Goal: Task Accomplishment & Management: Complete application form

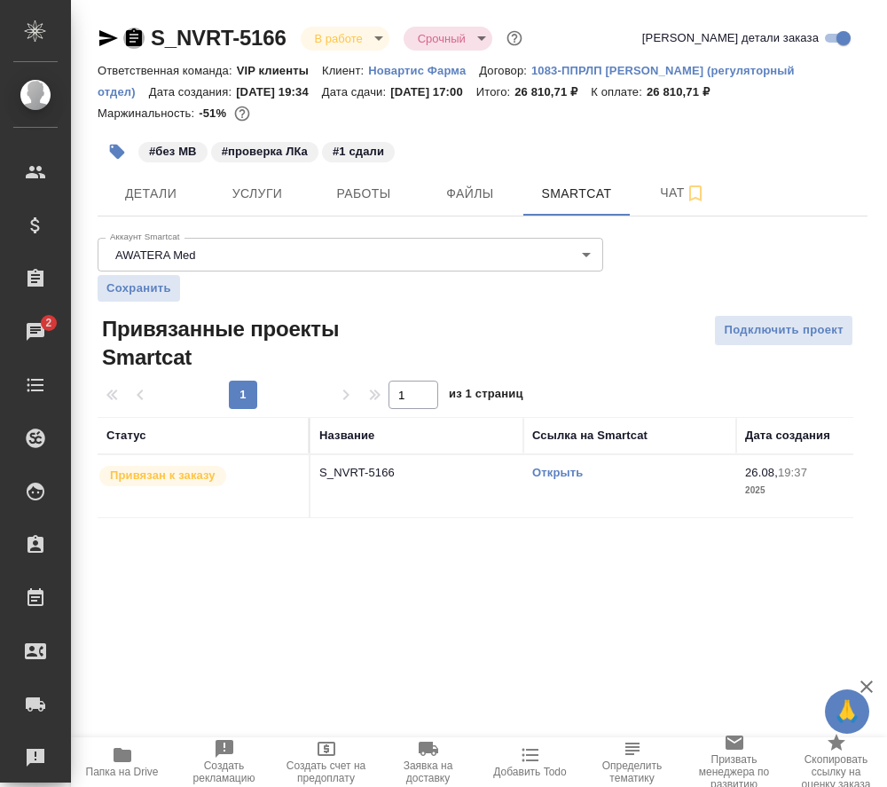
drag, startPoint x: 0, startPoint y: 0, endPoint x: 130, endPoint y: 37, distance: 134.8
click at [130, 37] on icon "button" at bounding box center [134, 37] width 16 height 18
click at [366, 194] on span "Работы" at bounding box center [363, 194] width 85 height 22
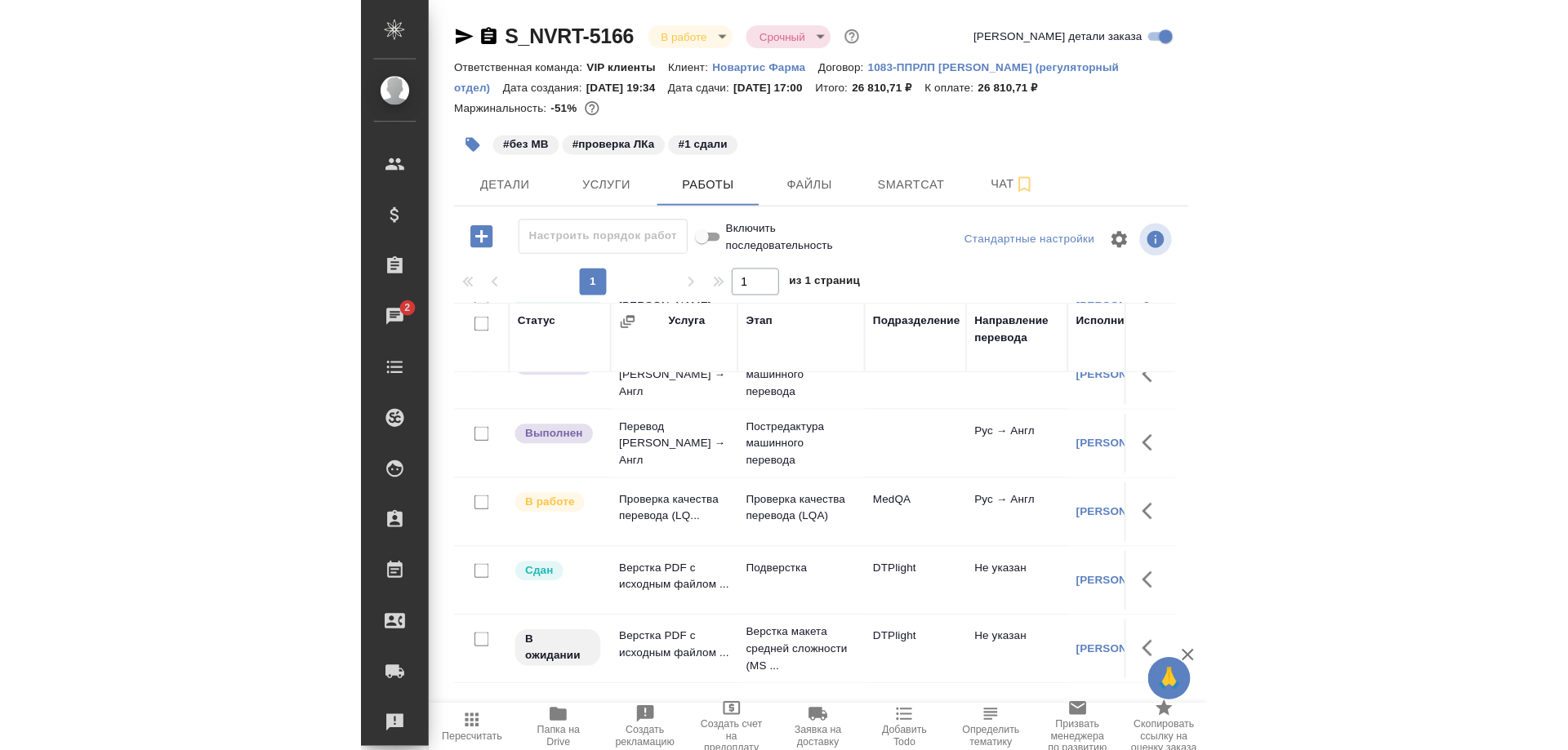
scroll to position [242, 0]
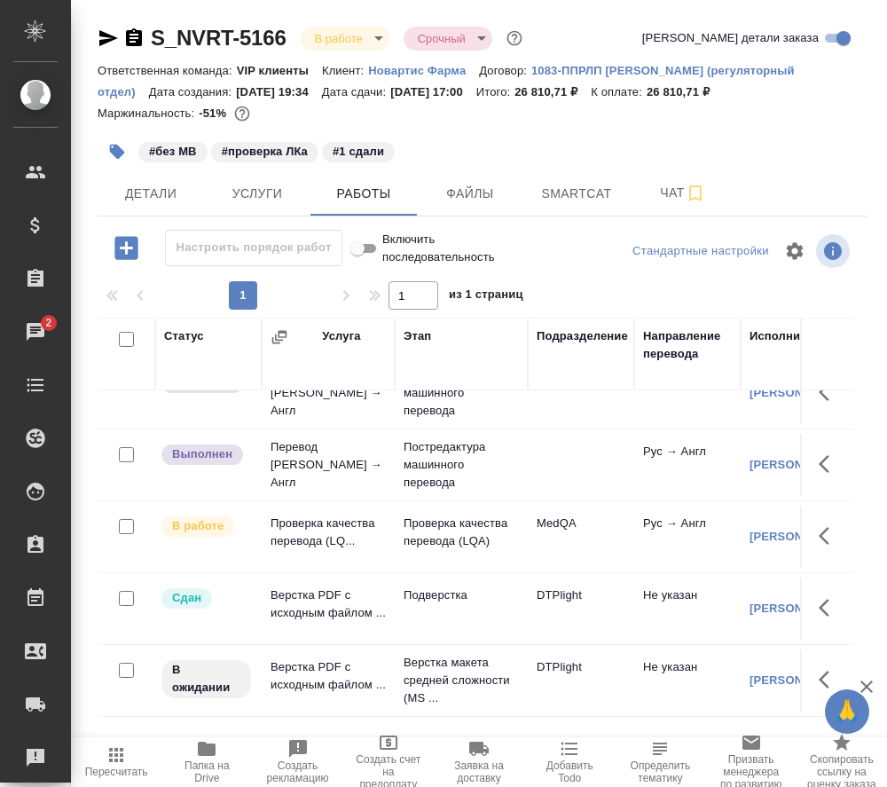
click at [299, 208] on td "Проверка качества перевода (LQ..." at bounding box center [328, 177] width 133 height 62
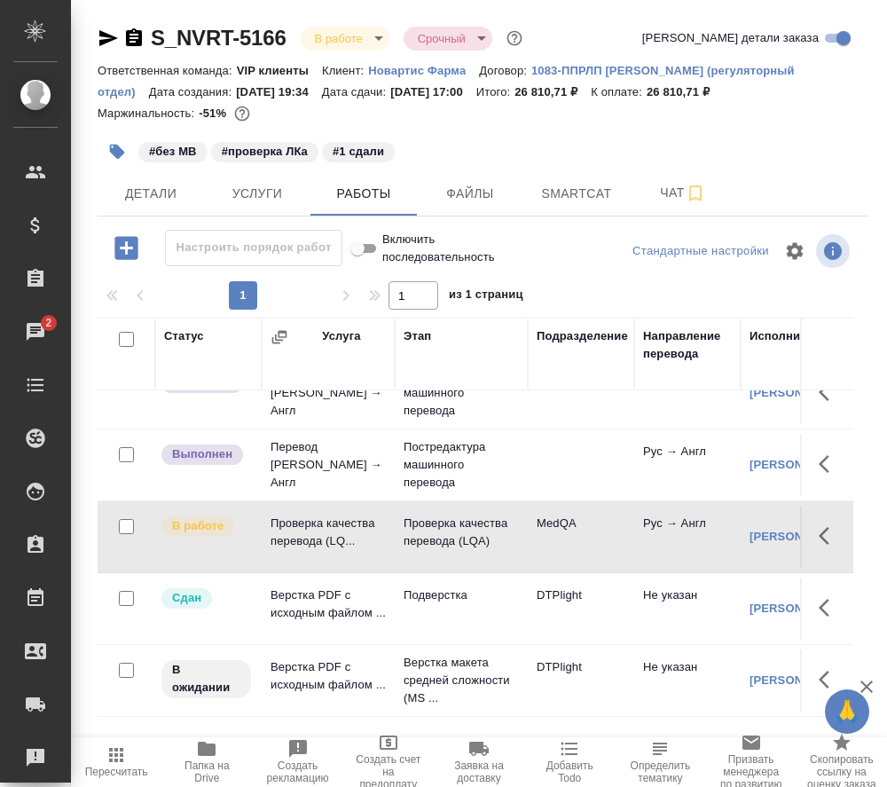
click at [299, 208] on td "Проверка качества перевода (LQ..." at bounding box center [328, 177] width 133 height 62
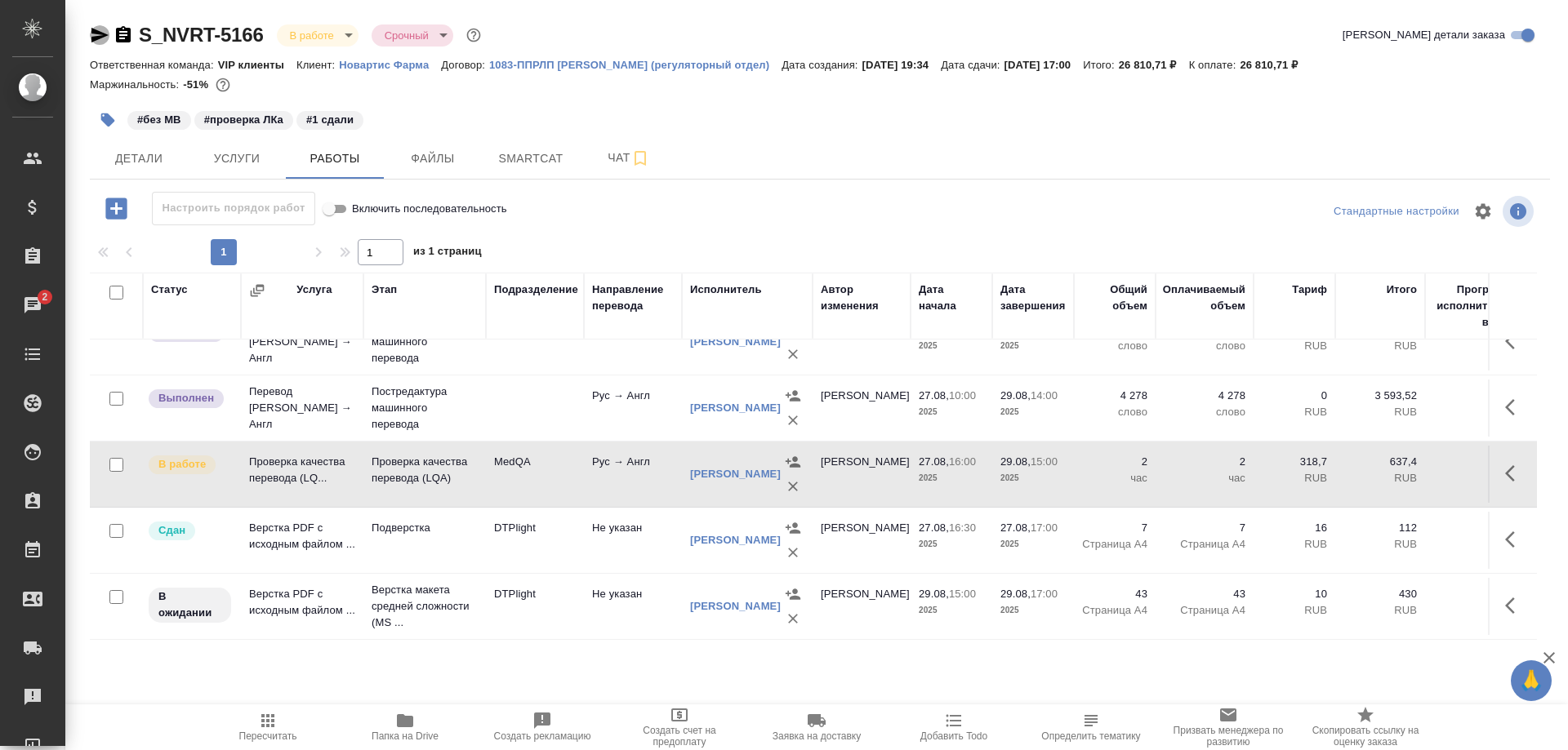
click at [93, 29] on icon "button" at bounding box center [99, 35] width 17 height 15
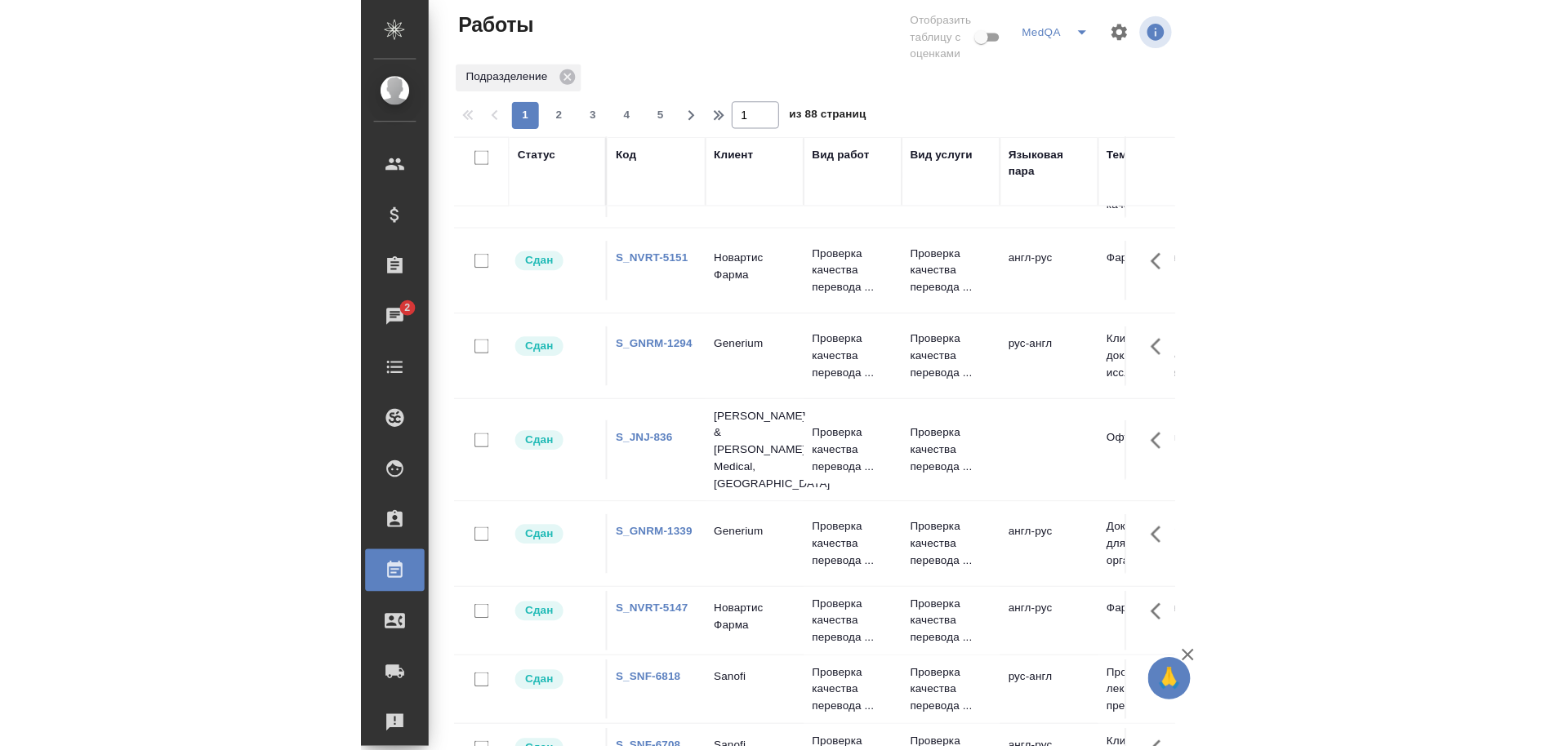
scroll to position [1388, 0]
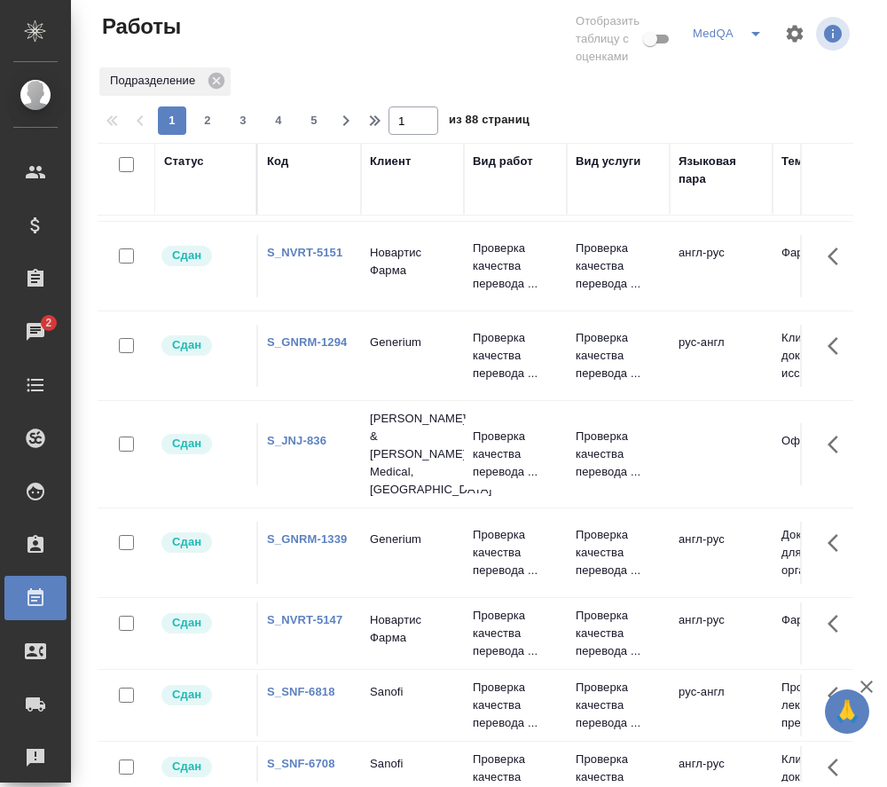
click at [287, 339] on link "S_GNRM-1294" at bounding box center [307, 341] width 80 height 13
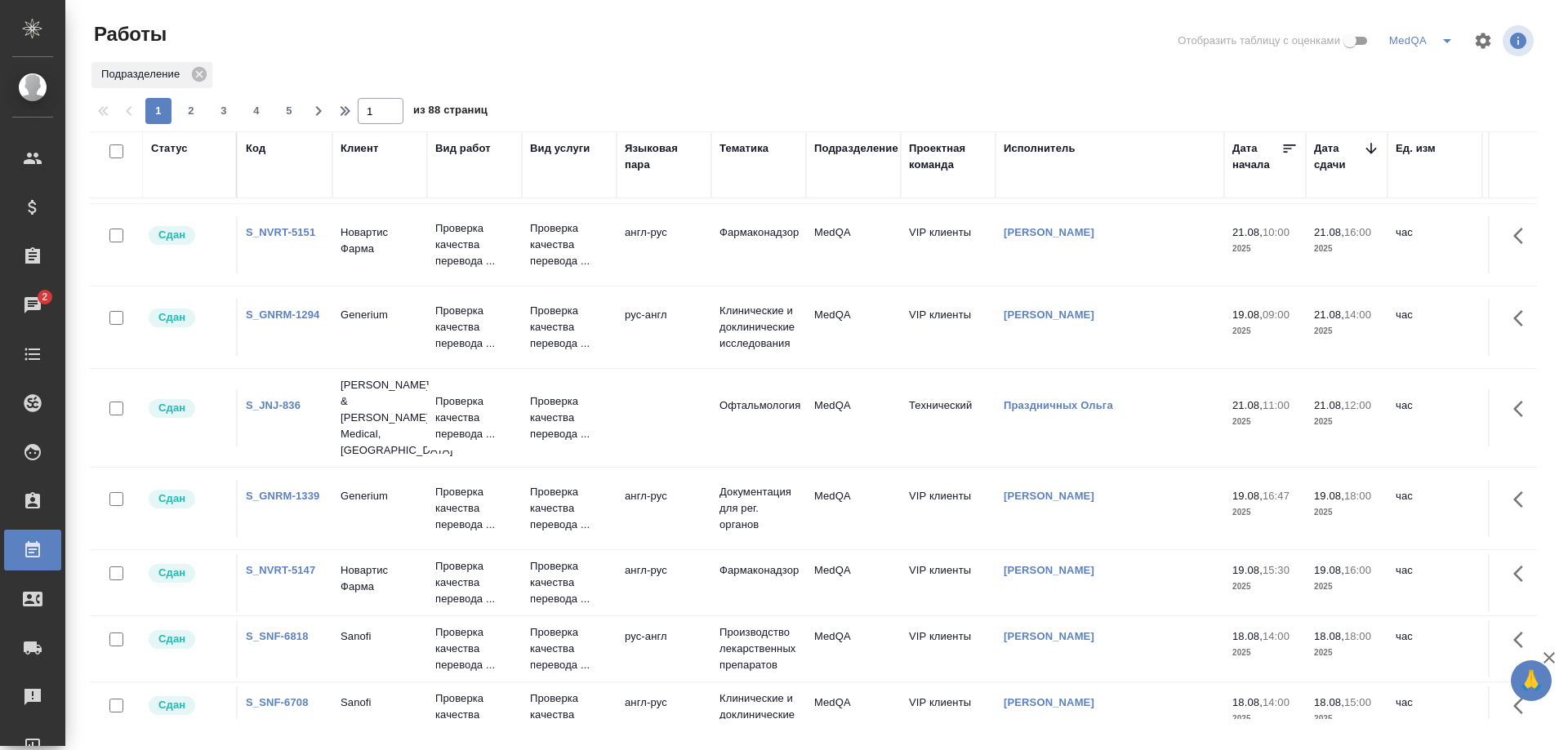
scroll to position [0, 0]
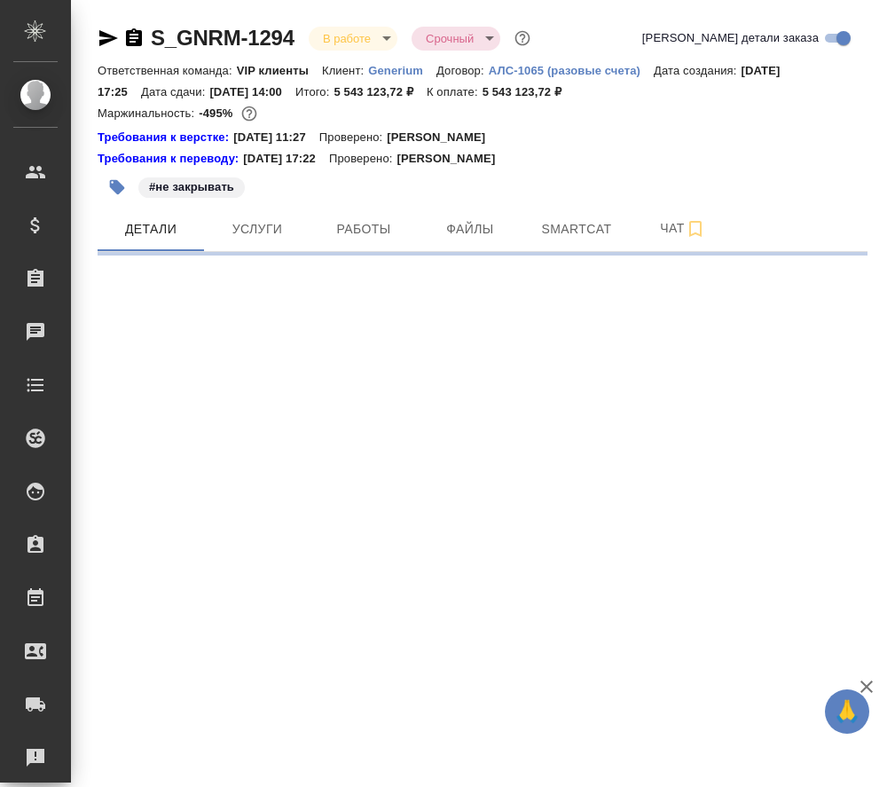
select select "RU"
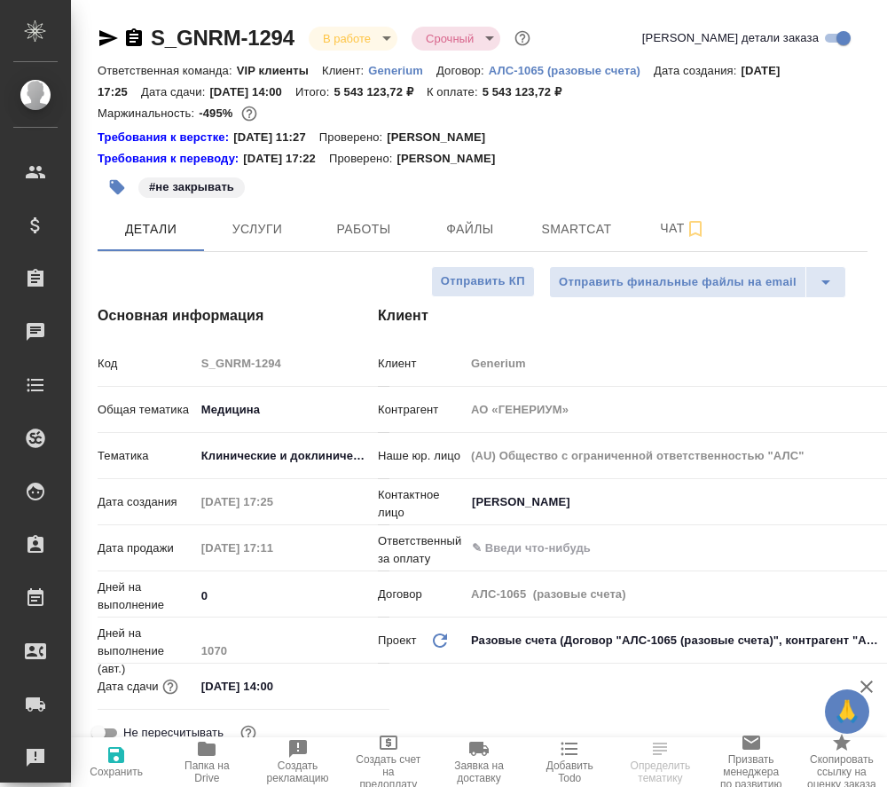
type textarea "x"
type input "Комаров Роман"
type textarea "x"
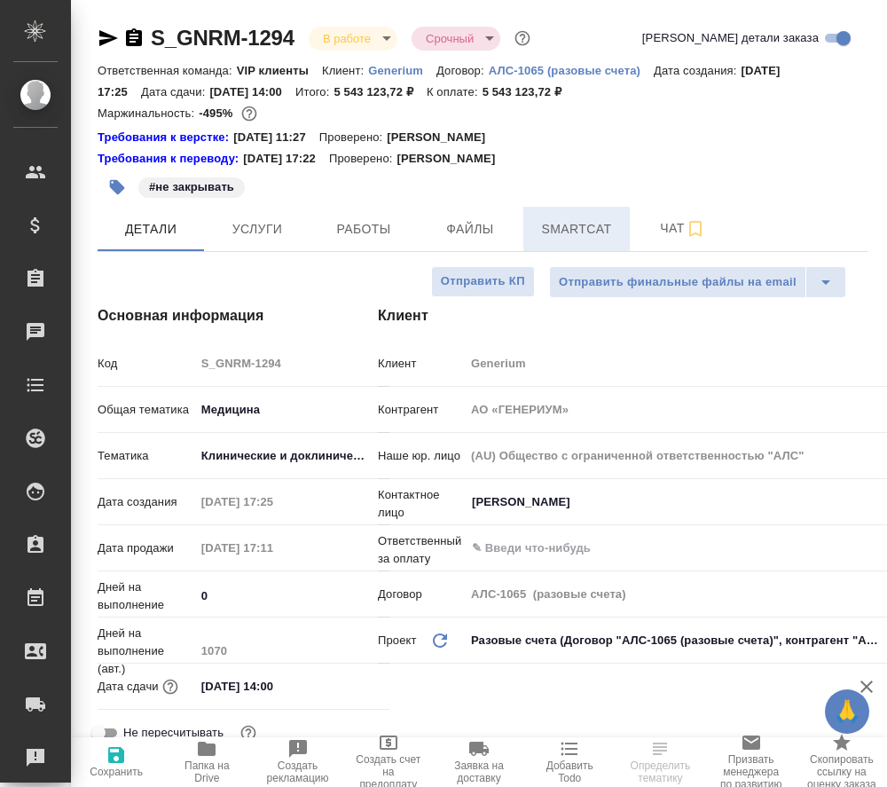
type textarea "x"
type input "[PERSON_NAME]"
click at [582, 231] on span "Smartcat" at bounding box center [576, 229] width 85 height 22
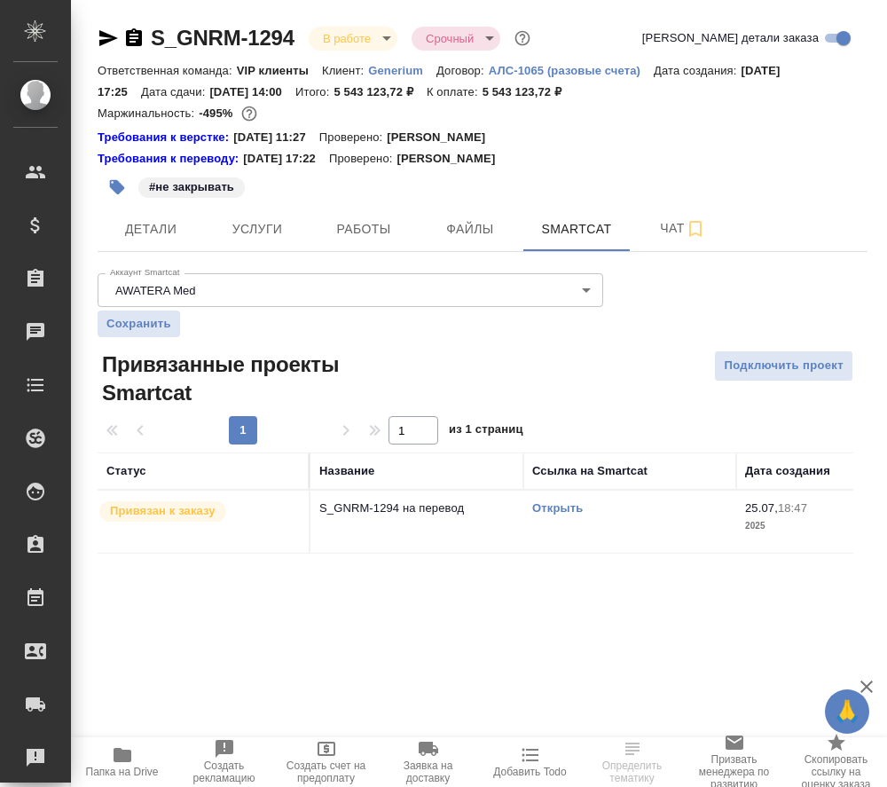
click at [562, 510] on link "Открыть" at bounding box center [557, 507] width 51 height 13
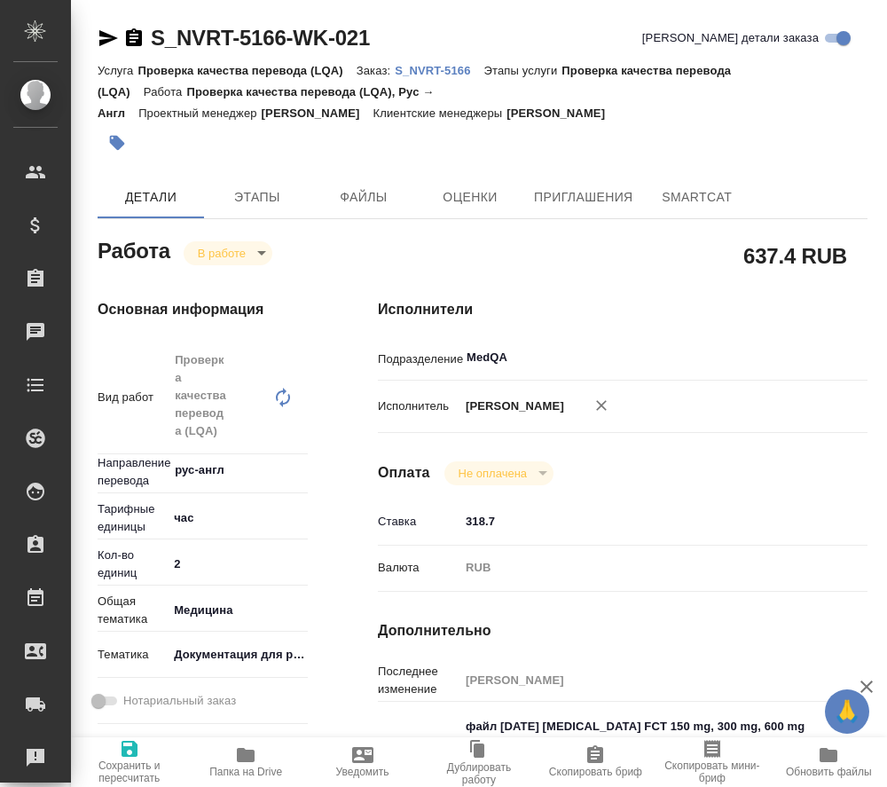
type textarea "x"
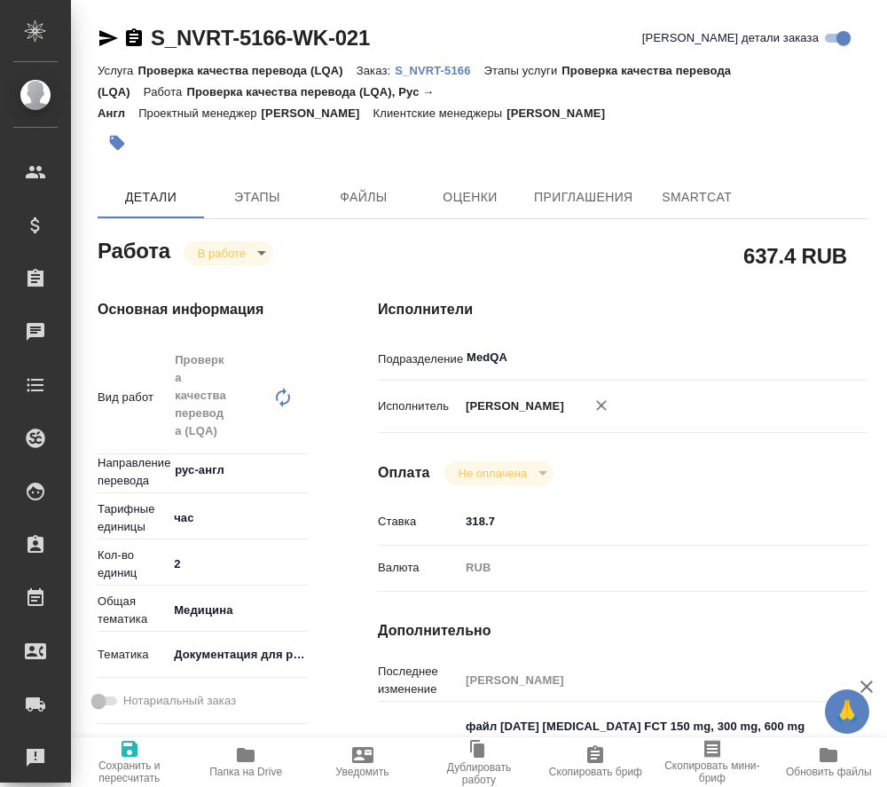
type textarea "x"
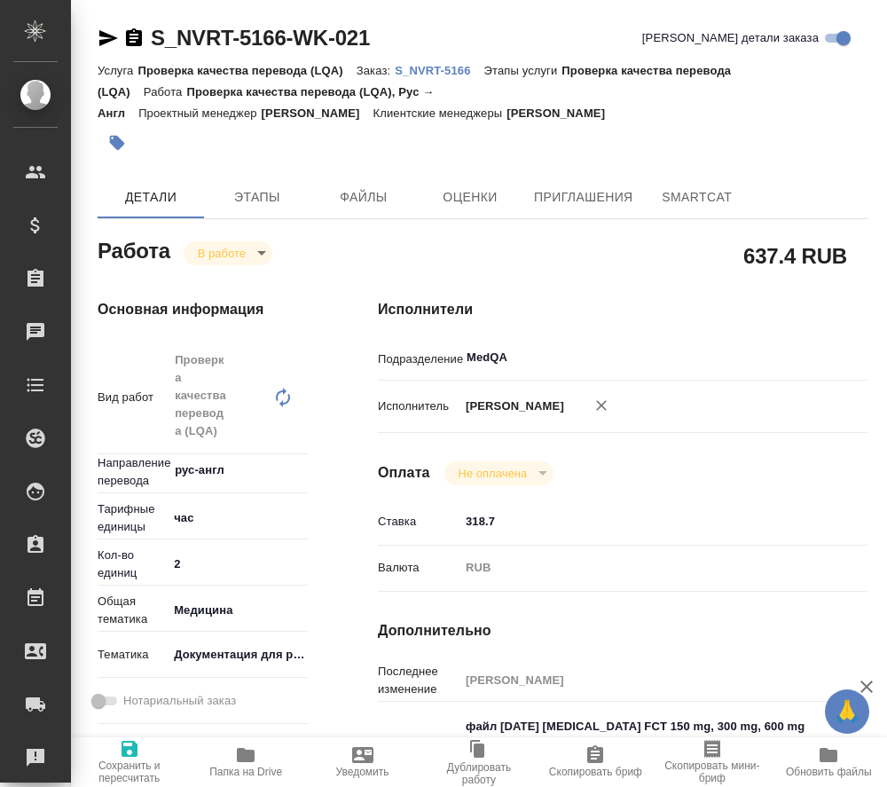
type textarea "x"
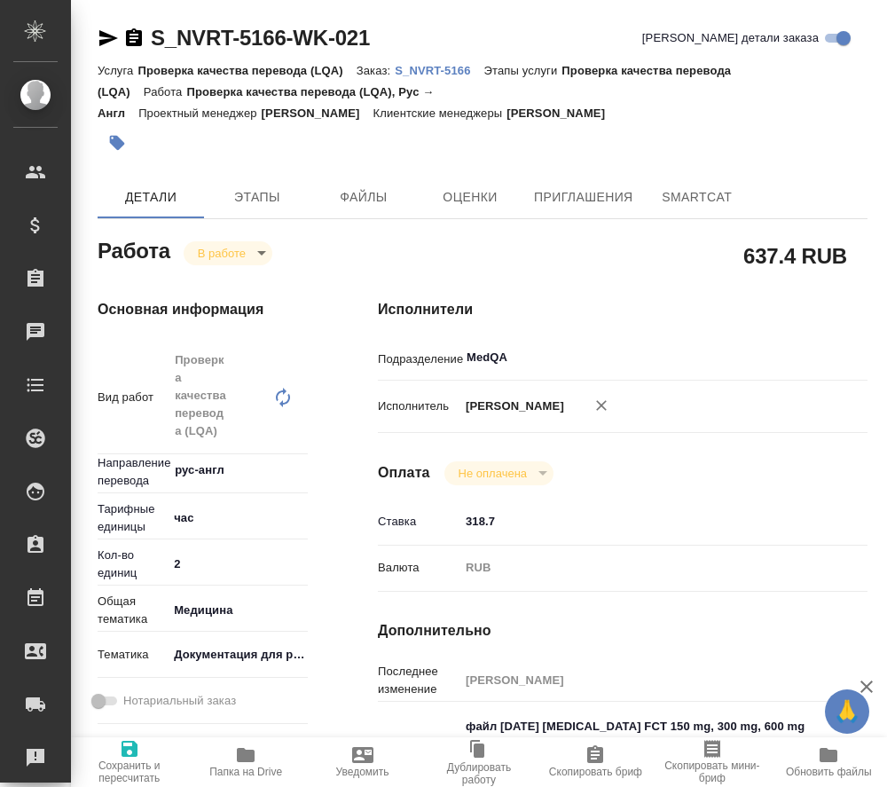
type textarea "x"
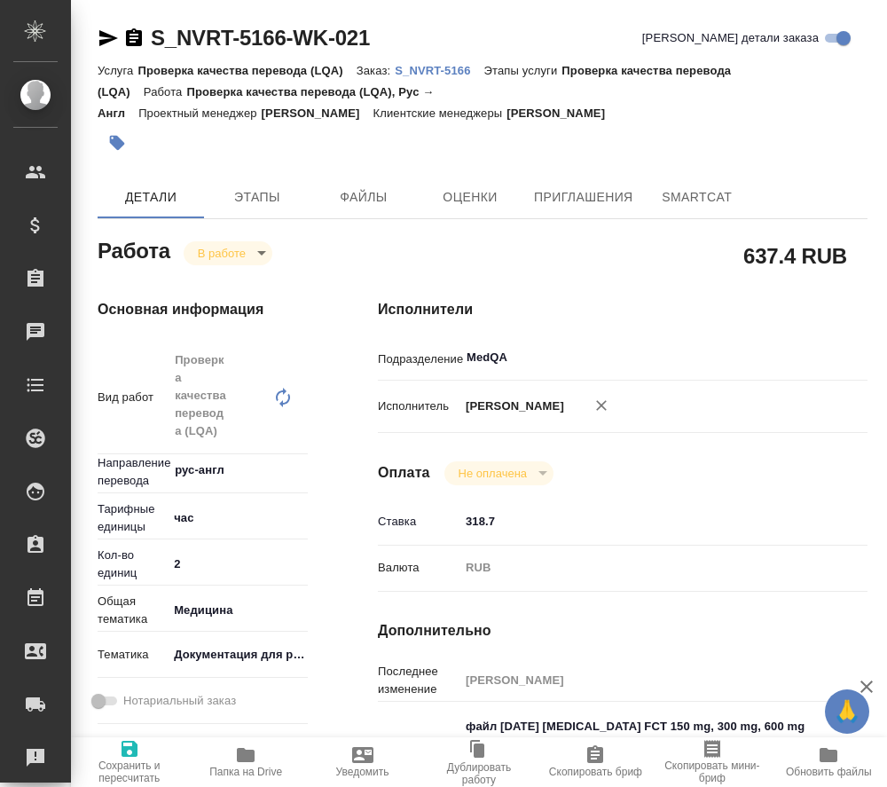
type textarea "x"
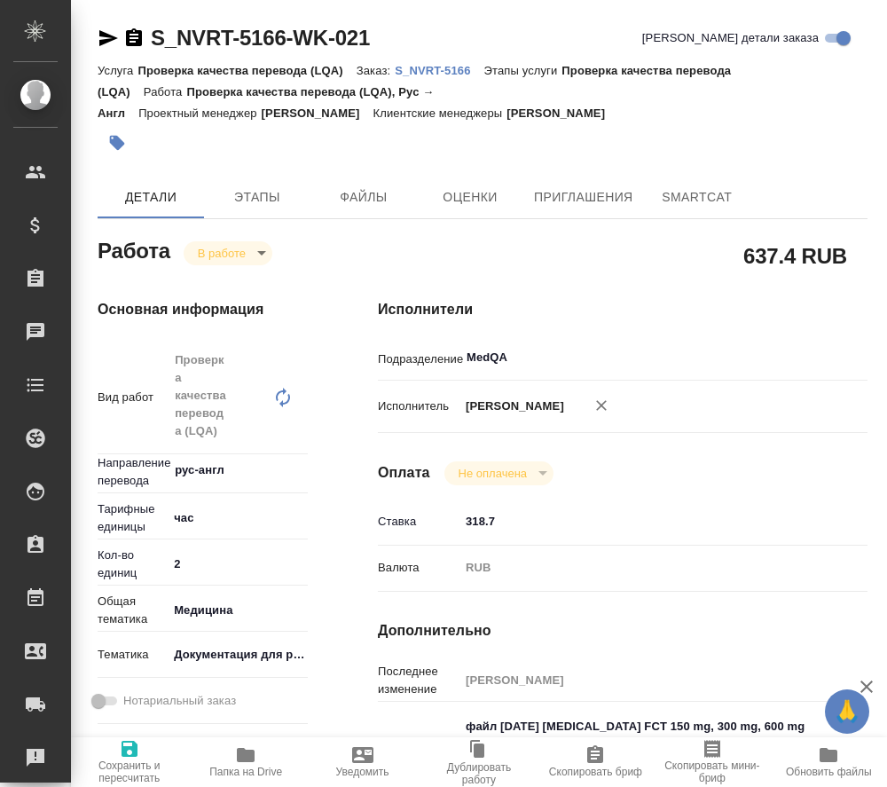
type textarea "x"
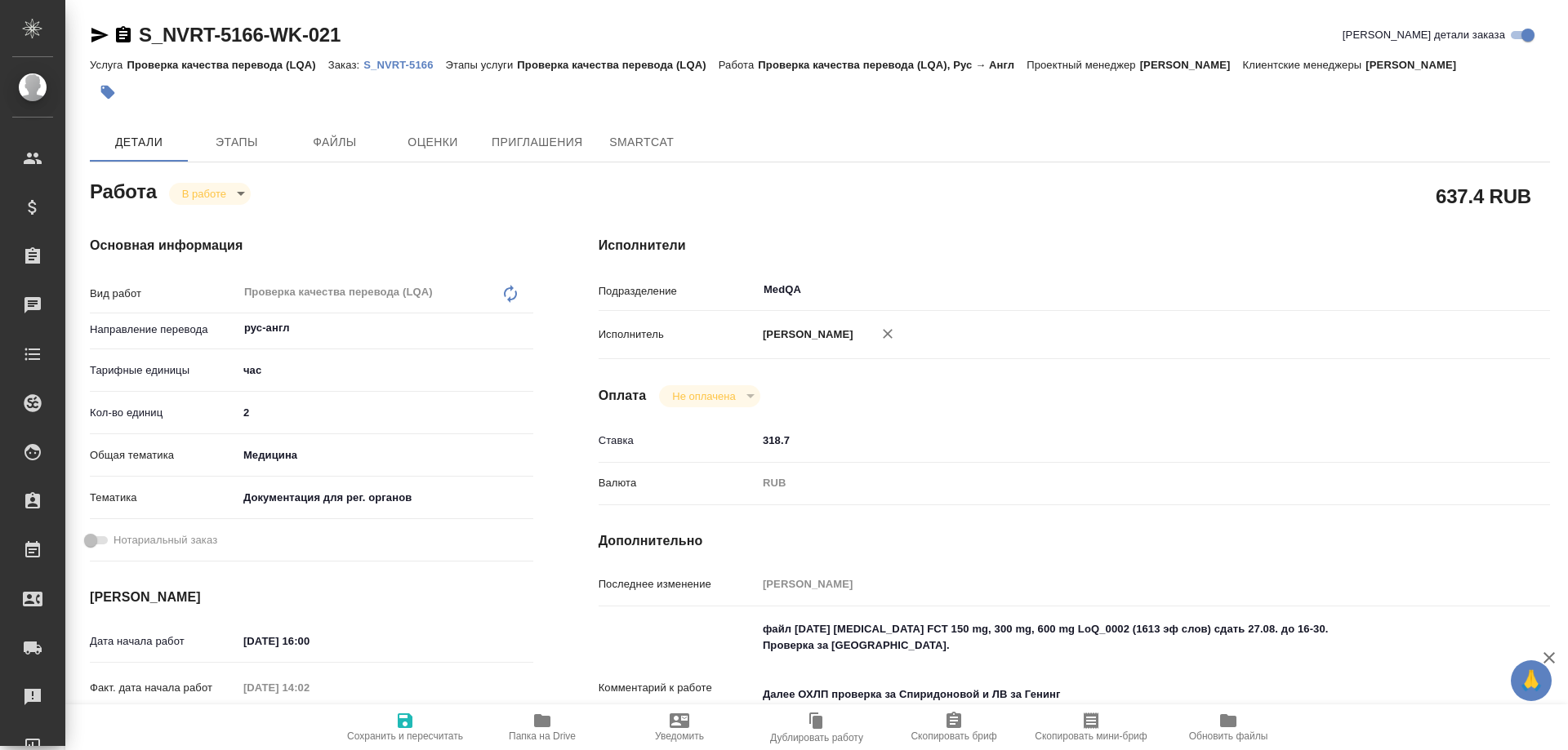
type textarea "x"
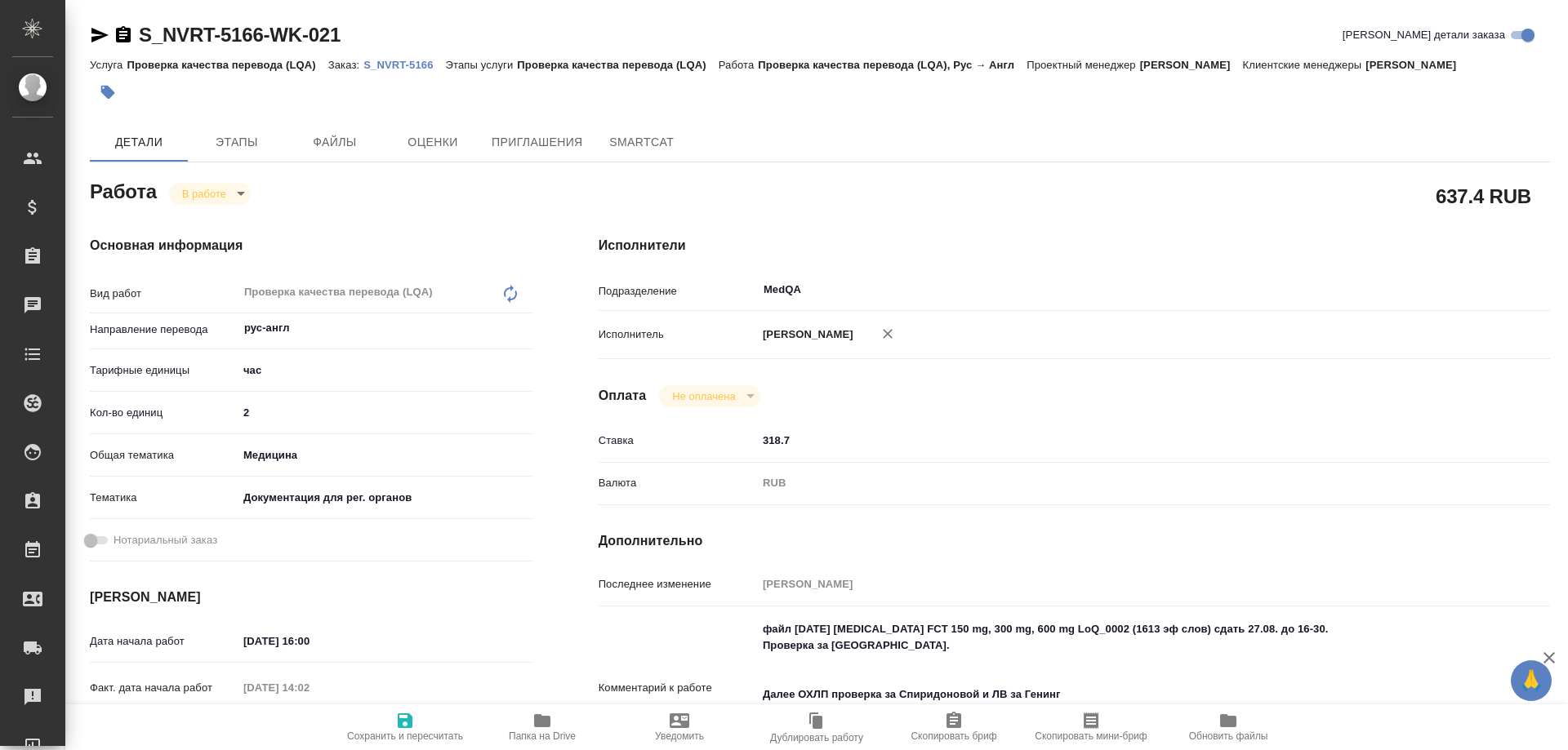
type textarea "x"
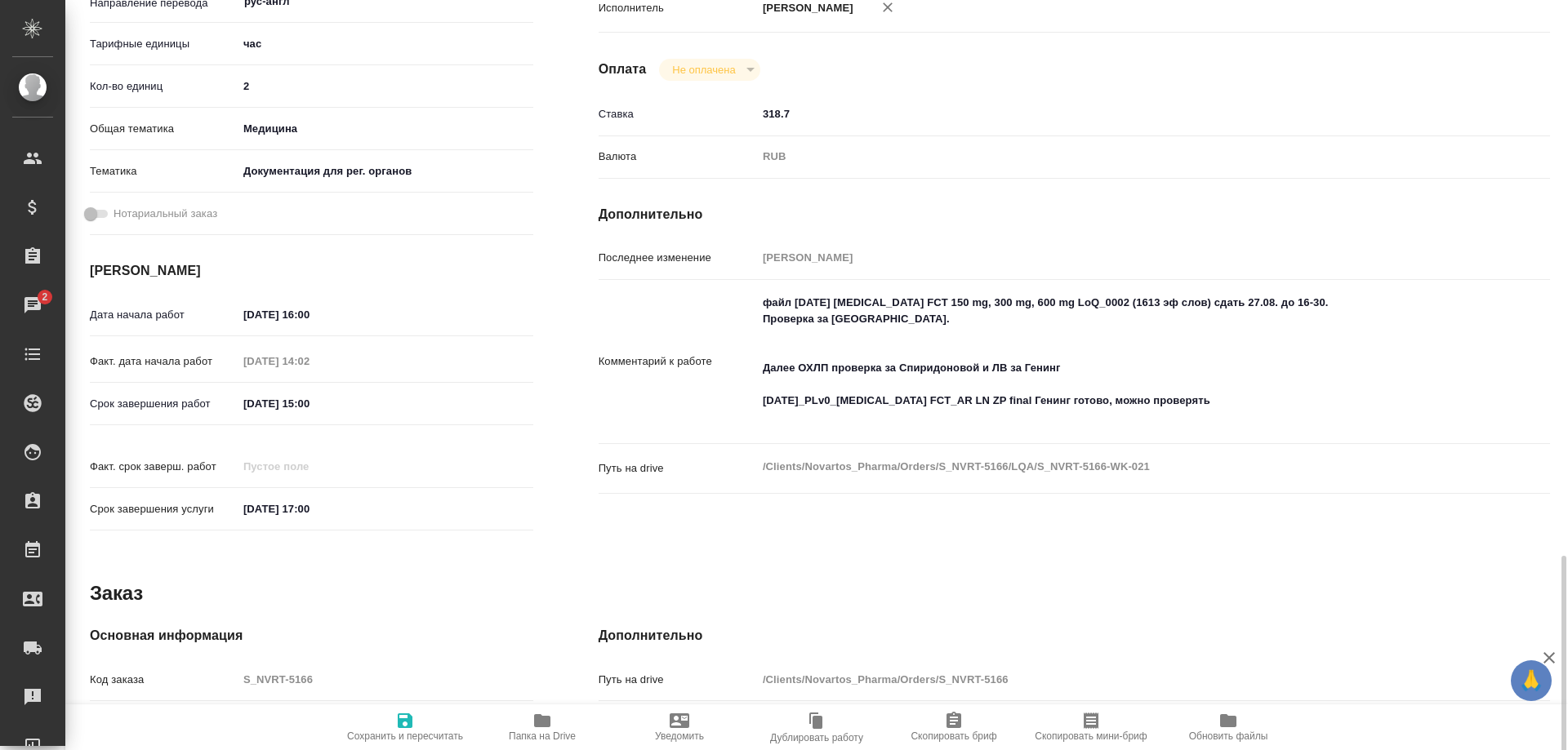
scroll to position [628, 0]
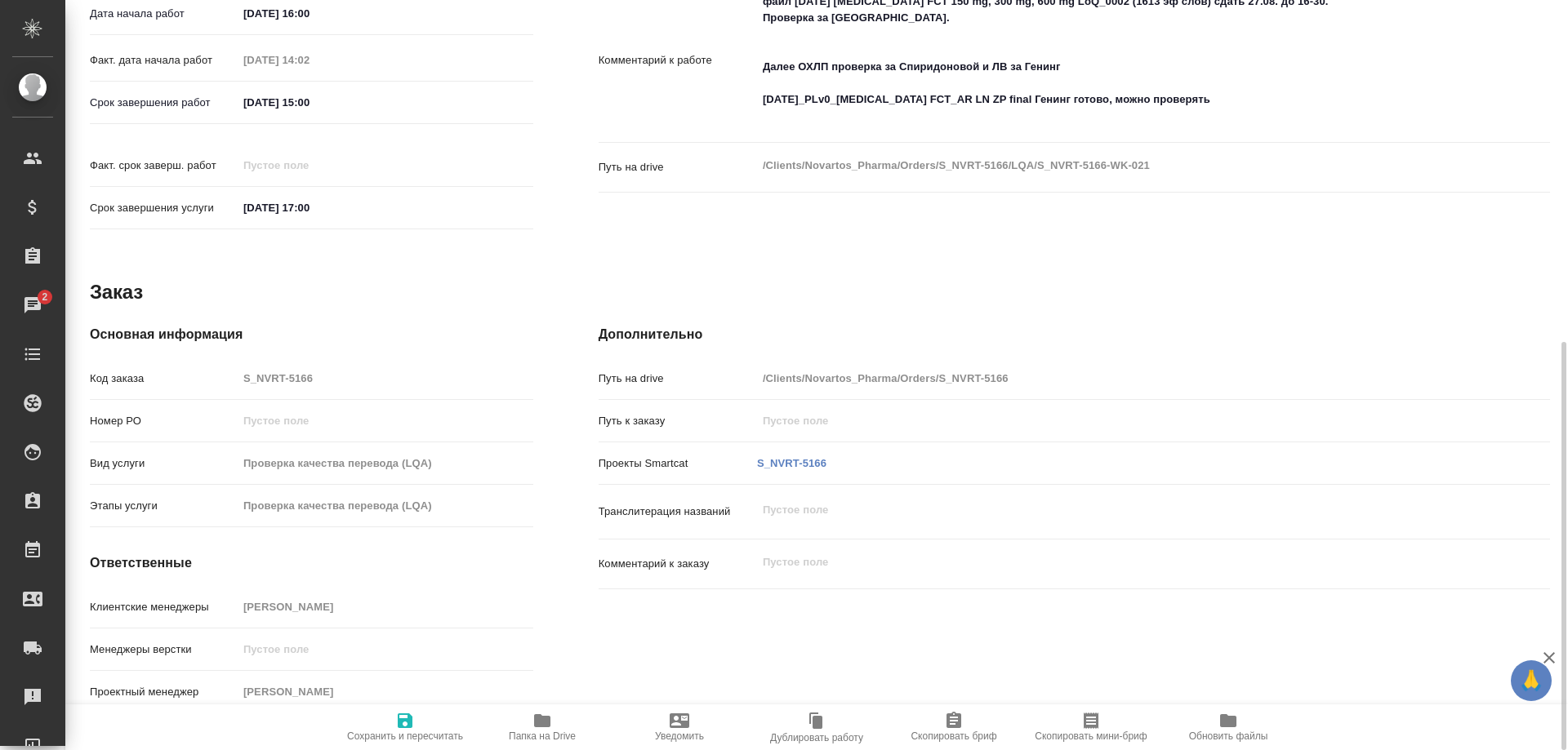
click at [536, 723] on icon "button" at bounding box center [542, 721] width 17 height 13
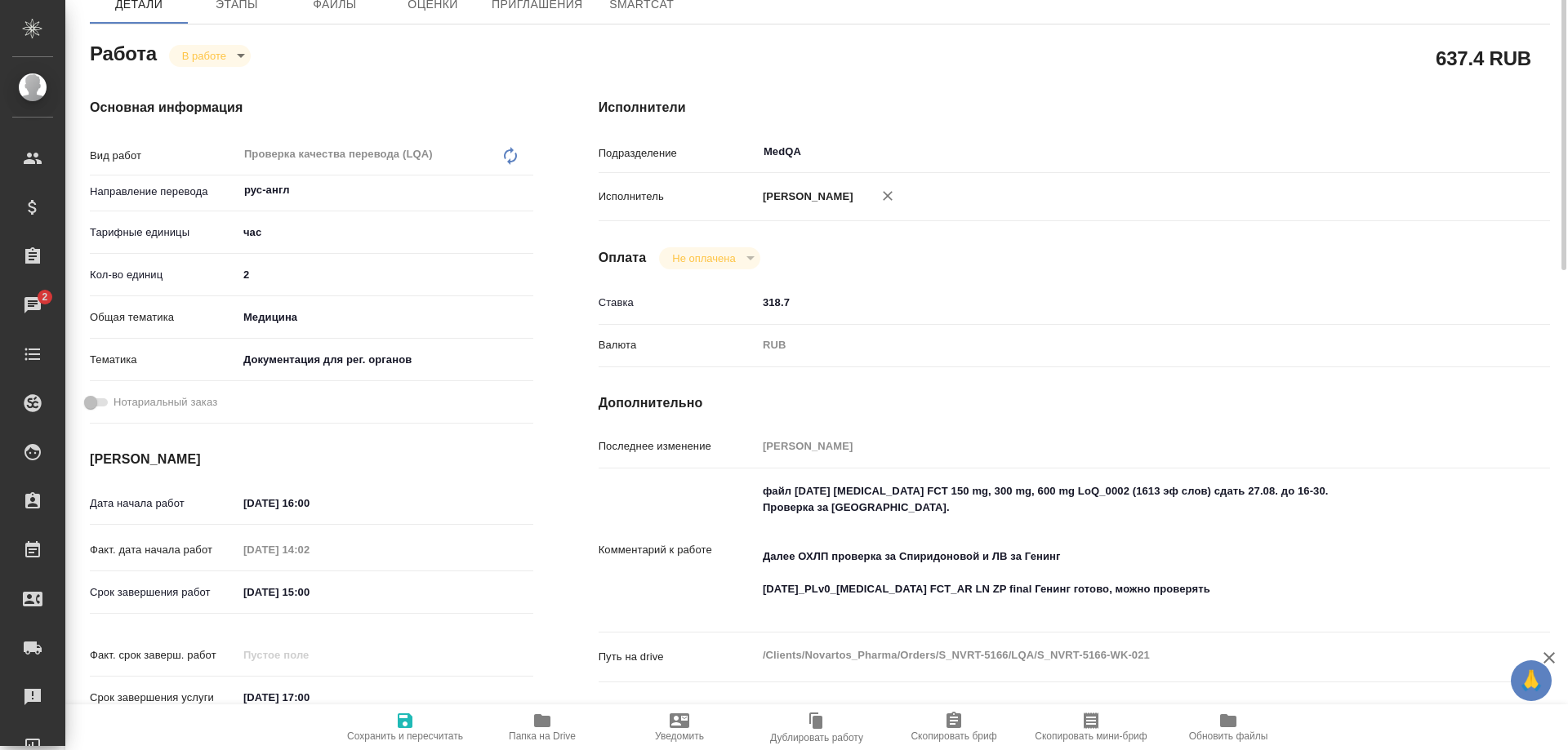
scroll to position [0, 0]
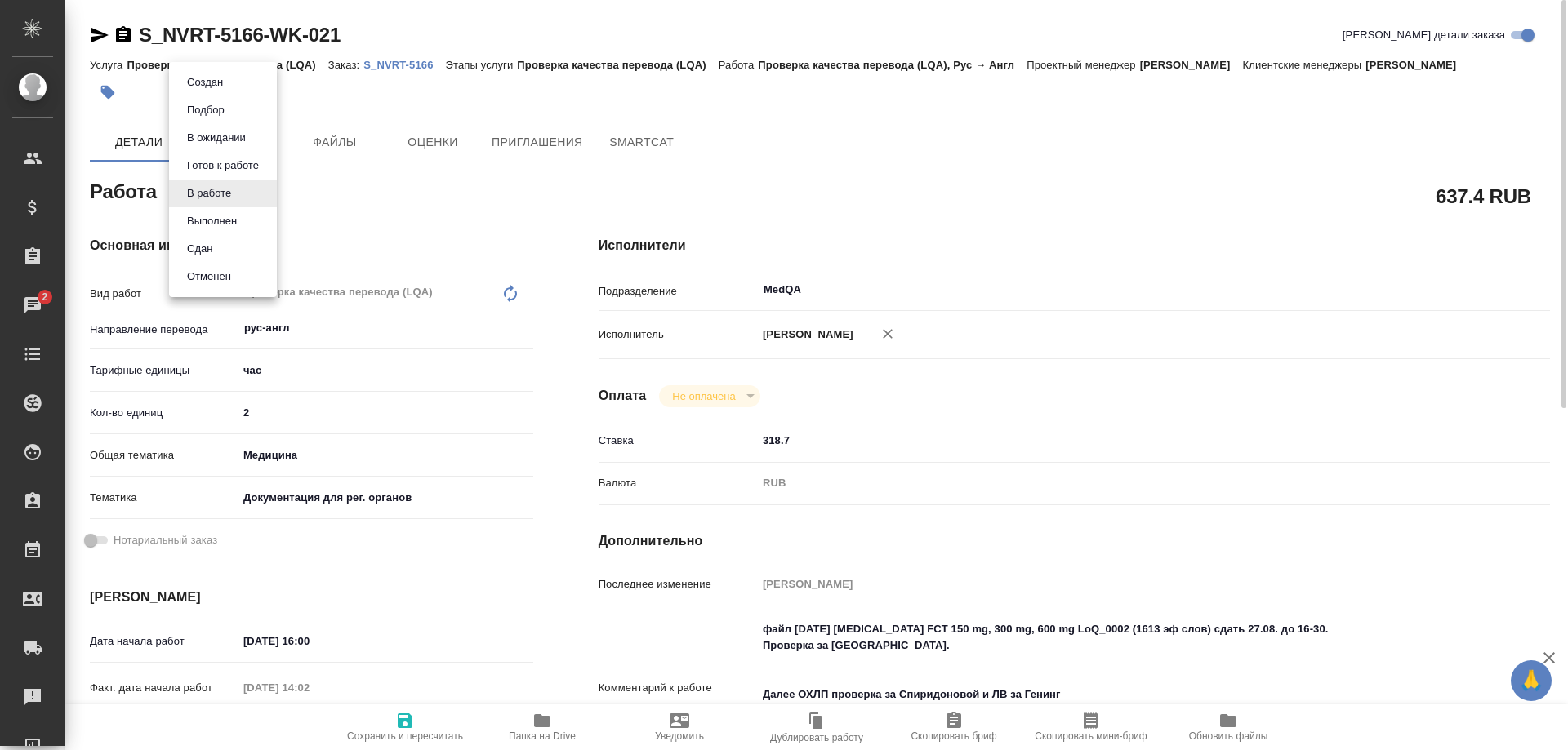
click at [236, 197] on body "🙏 .cls-1 fill:#fff; AWATERA Solovyova Elena Клиенты Спецификации Заказы 2 Чаты …" at bounding box center [784, 375] width 1568 height 750
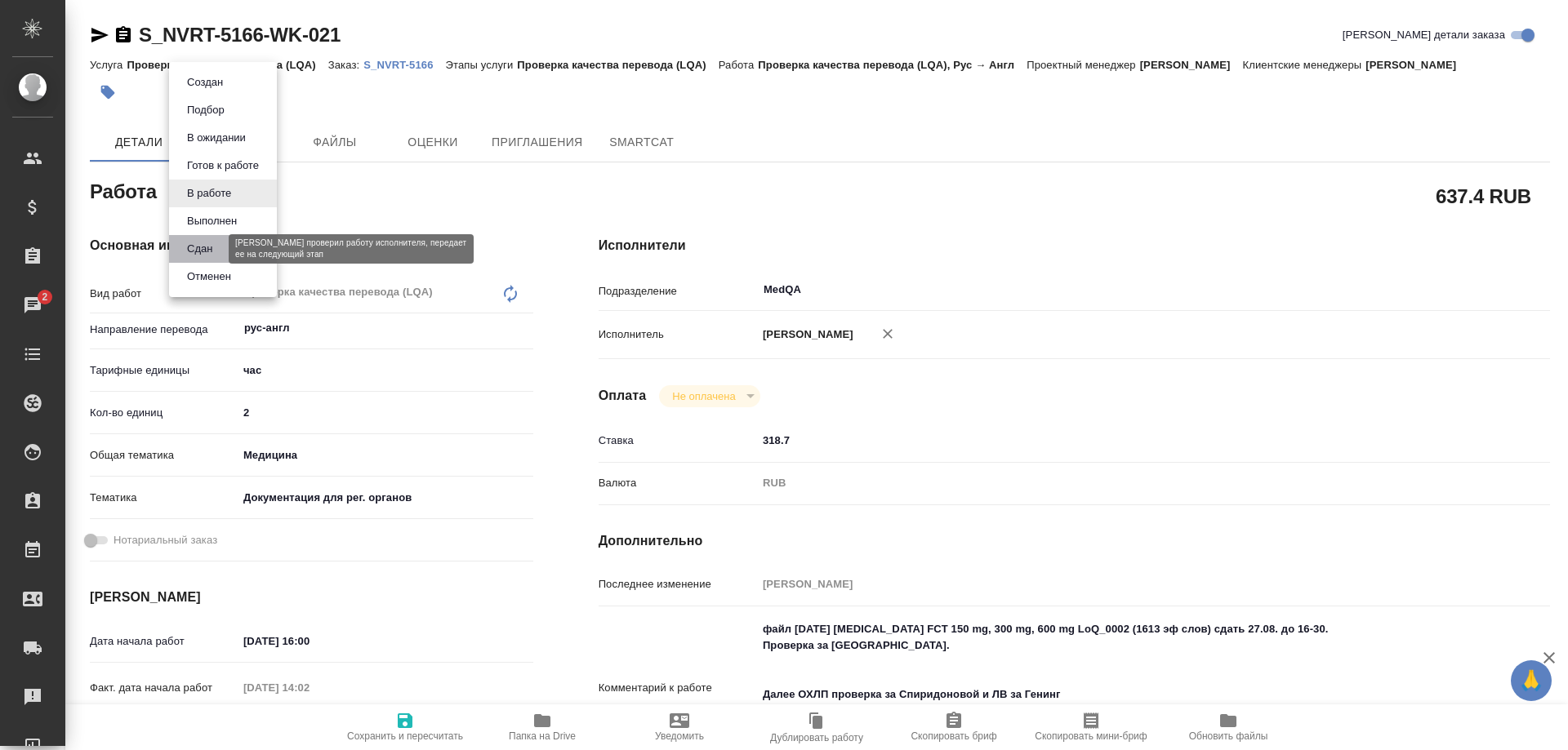
click at [215, 248] on button "Сдан" at bounding box center [200, 249] width 35 height 18
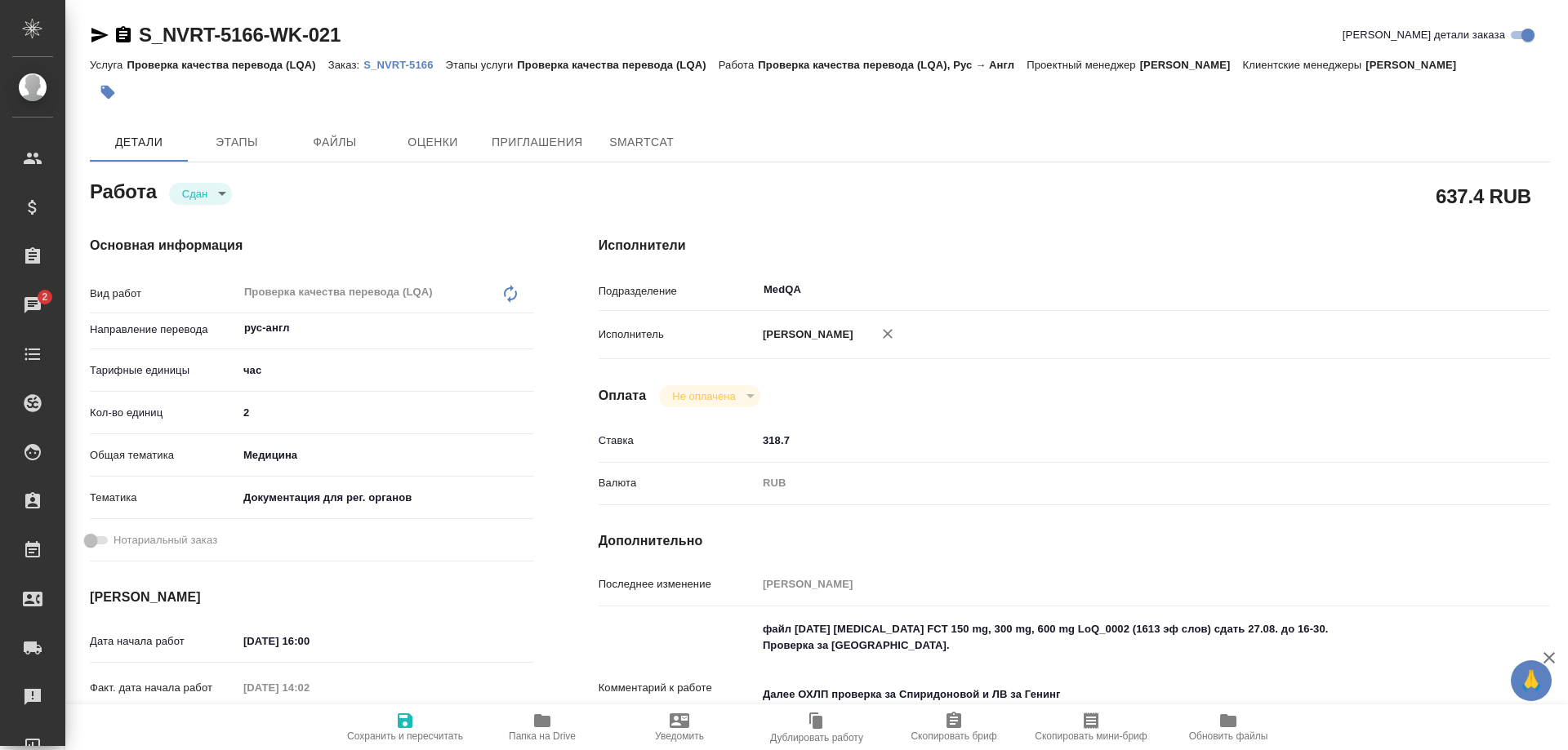
type textarea "x"
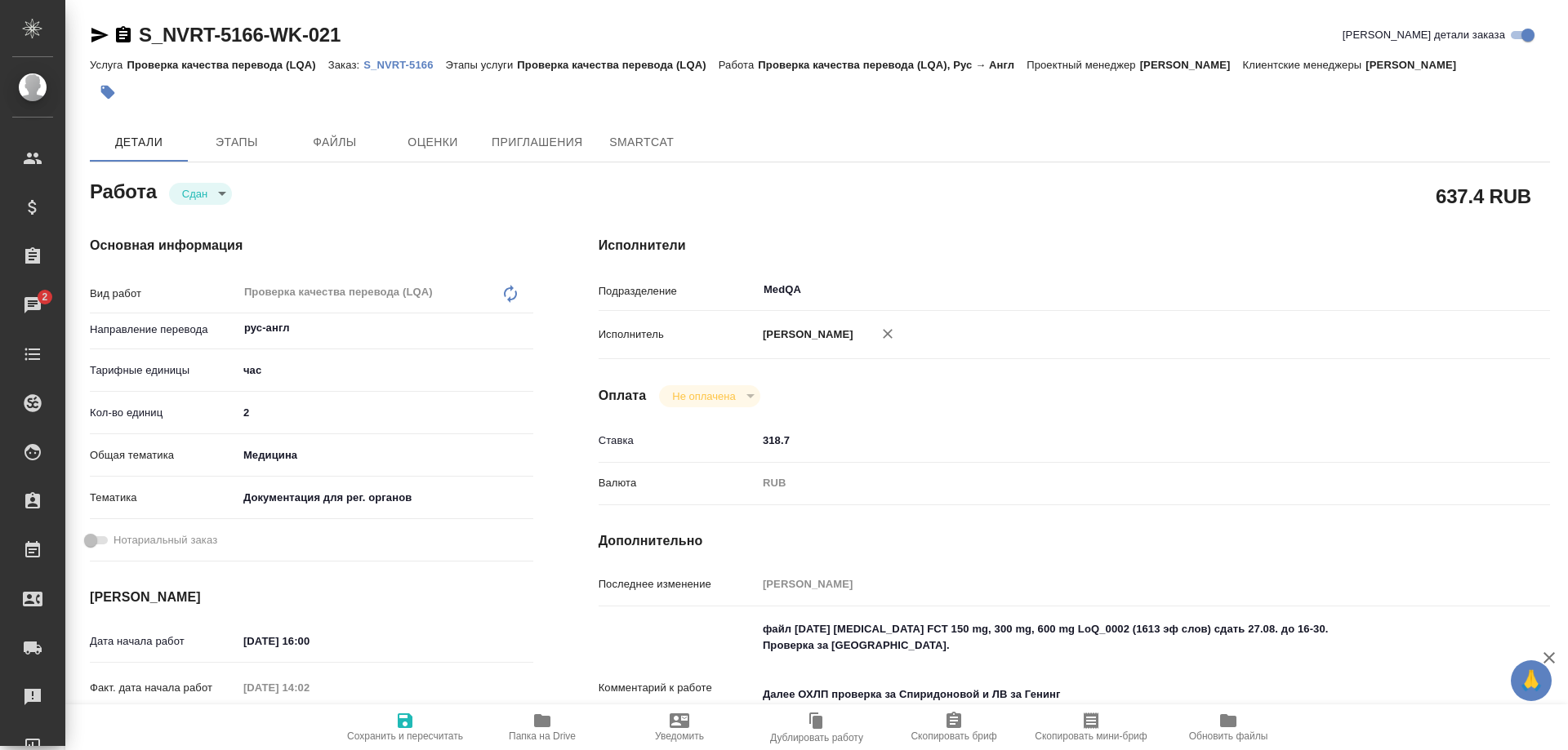
type textarea "x"
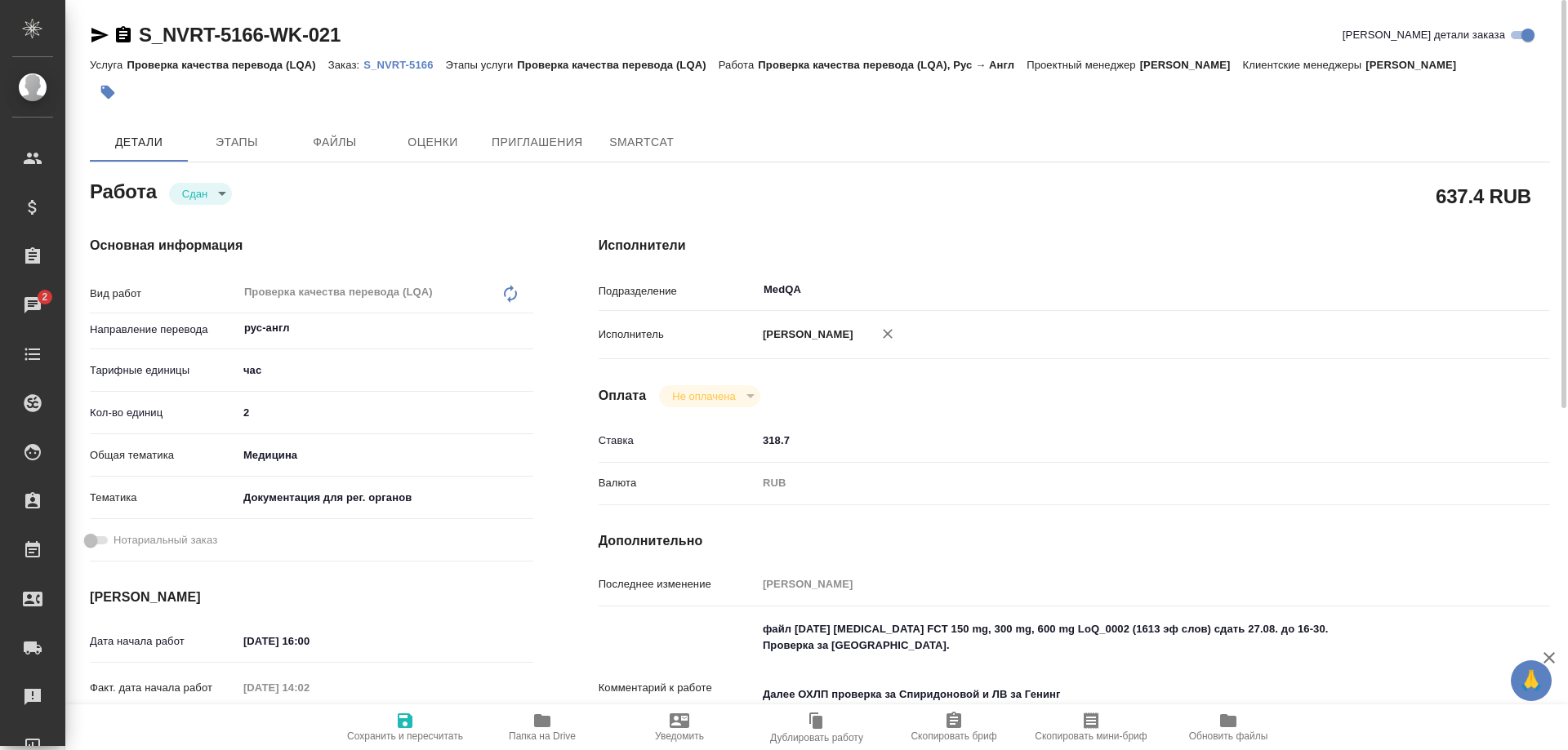
type textarea "x"
